Goal: Information Seeking & Learning: Learn about a topic

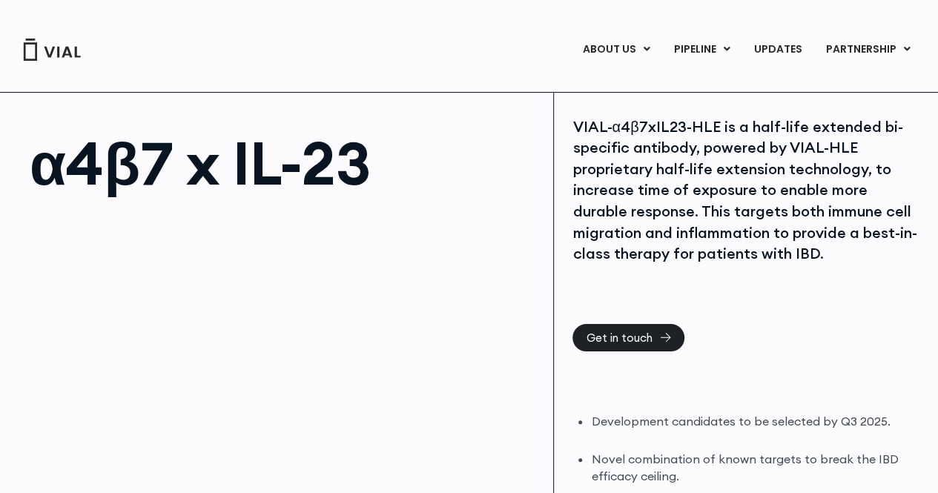
drag, startPoint x: 718, startPoint y: 183, endPoint x: 721, endPoint y: 201, distance: 18.0
click at [718, 183] on div "VIAL-α4β7xIL23-HLE is a half-life extended bi-specific antibody, powered by VIA…" at bounding box center [745, 190] width 347 height 148
click at [721, 216] on div "VIAL-α4β7xIL23-HLE is a half-life extended bi-specific antibody, powered by VIA…" at bounding box center [745, 190] width 347 height 148
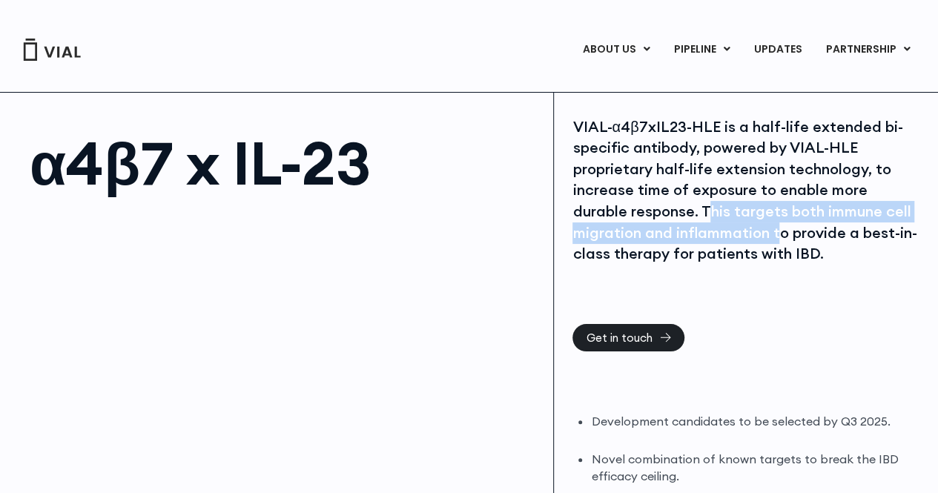
drag, startPoint x: 708, startPoint y: 214, endPoint x: 779, endPoint y: 225, distance: 71.3
click at [779, 225] on div "VIAL-α4β7xIL23-HLE is a half-life extended bi-specific antibody, powered by VIA…" at bounding box center [745, 190] width 347 height 148
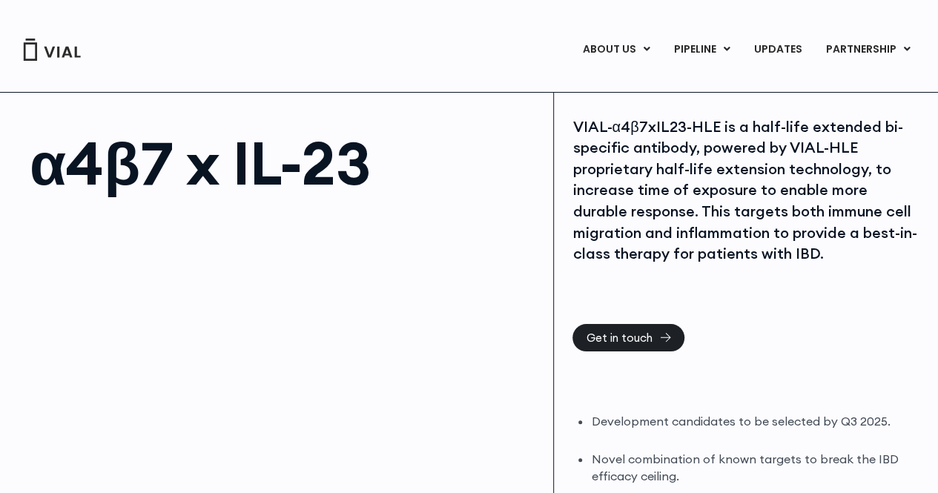
click at [695, 172] on div "VIAL-α4β7xIL23-HLE is a half-life extended bi-specific antibody, powered by VIA…" at bounding box center [745, 190] width 347 height 148
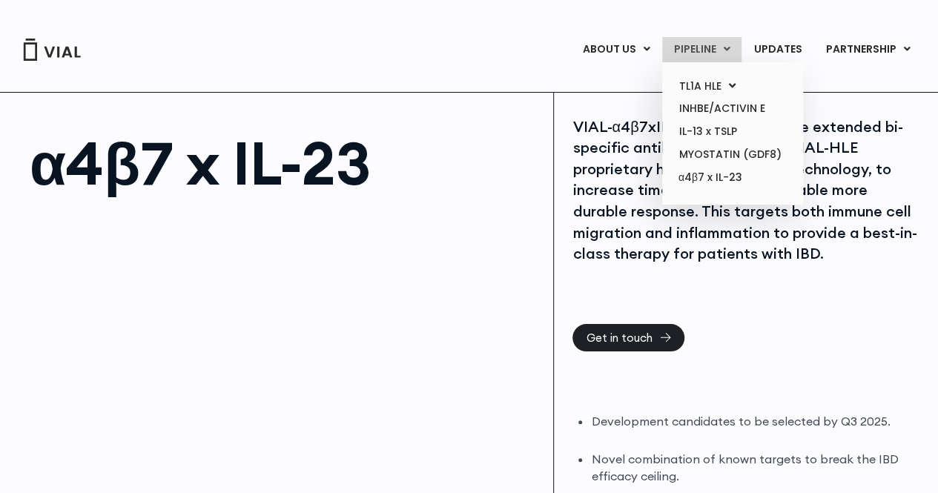
click at [719, 42] on link "PIPELINE" at bounding box center [701, 49] width 79 height 25
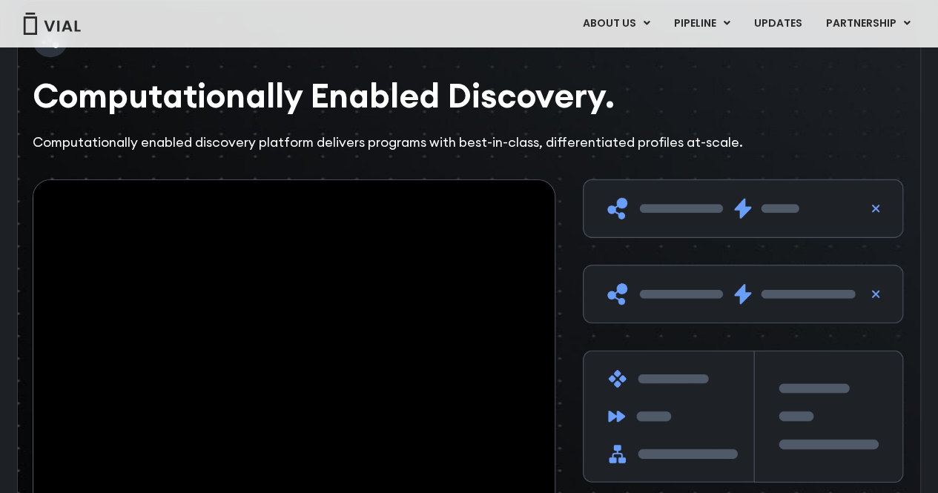
scroll to position [2171, 0]
